Goal: Task Accomplishment & Management: Complete application form

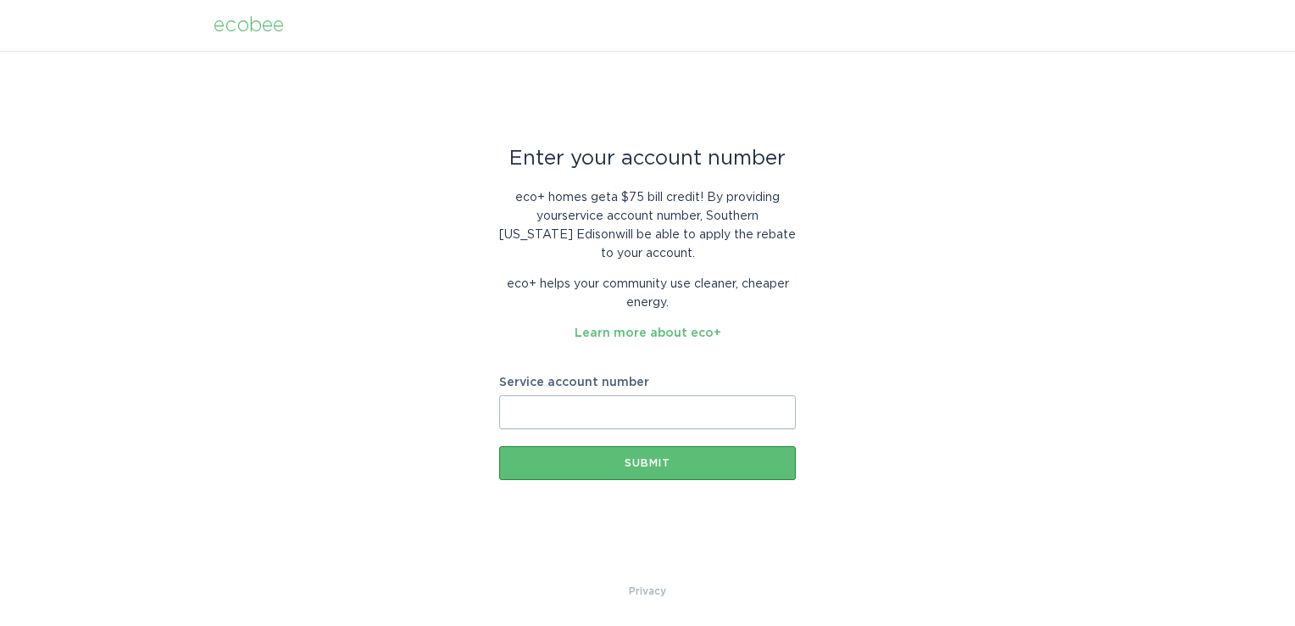
click at [621, 415] on input "Service account number" at bounding box center [647, 412] width 297 height 34
type input "700979807791"
click at [671, 463] on div "Submit" at bounding box center [648, 463] width 280 height 10
